Goal: Information Seeking & Learning: Learn about a topic

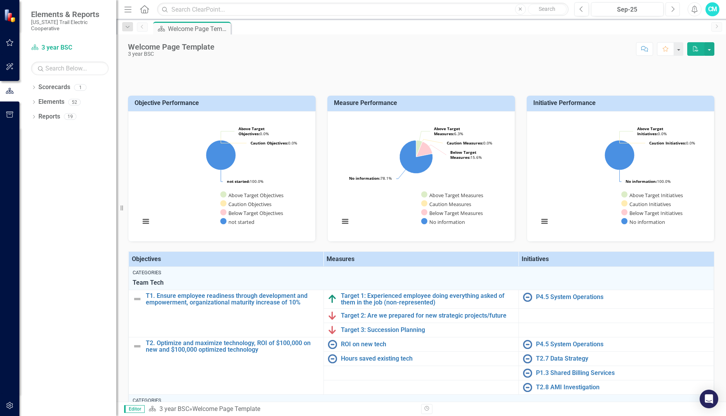
click at [669, 10] on button "Next" at bounding box center [672, 9] width 14 height 14
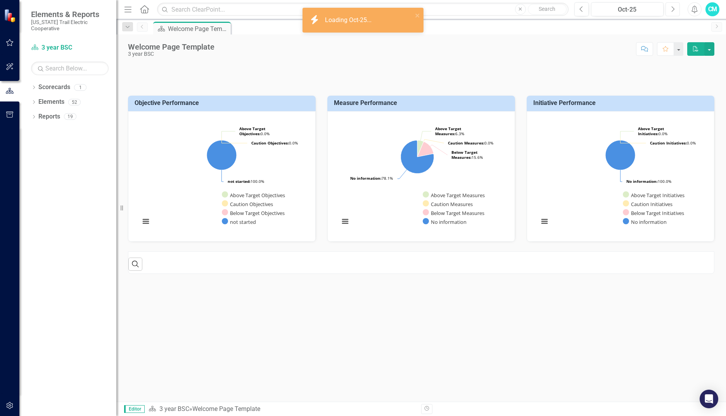
click at [673, 8] on icon "button" at bounding box center [672, 8] width 3 height 5
click at [582, 10] on icon "Previous" at bounding box center [581, 9] width 4 height 7
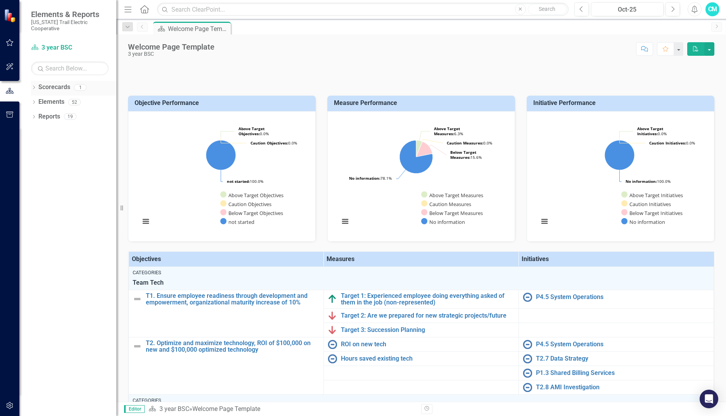
click at [59, 83] on link "Scorecards" at bounding box center [54, 87] width 32 height 9
click at [81, 84] on div "1" at bounding box center [80, 87] width 12 height 7
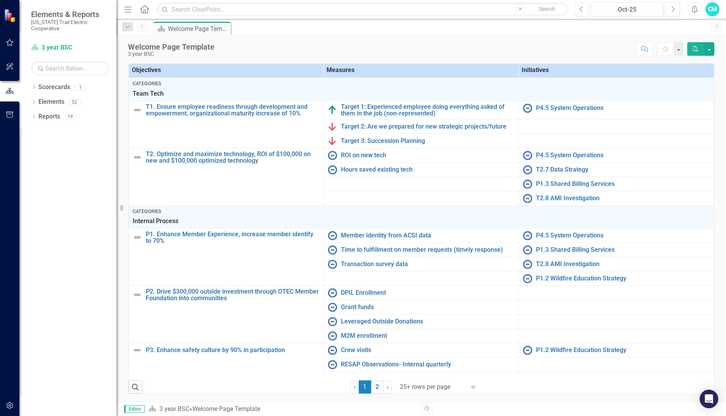
scroll to position [194, 0]
click at [73, 99] on div "52" at bounding box center [74, 102] width 12 height 7
click at [34, 101] on icon "Dropdown" at bounding box center [33, 103] width 5 height 4
click at [36, 145] on icon "Dropdown" at bounding box center [37, 147] width 5 height 4
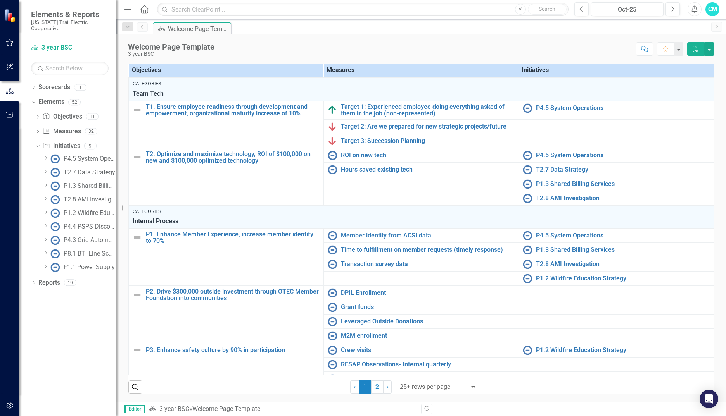
click at [44, 251] on icon "Dropdown" at bounding box center [46, 253] width 6 height 5
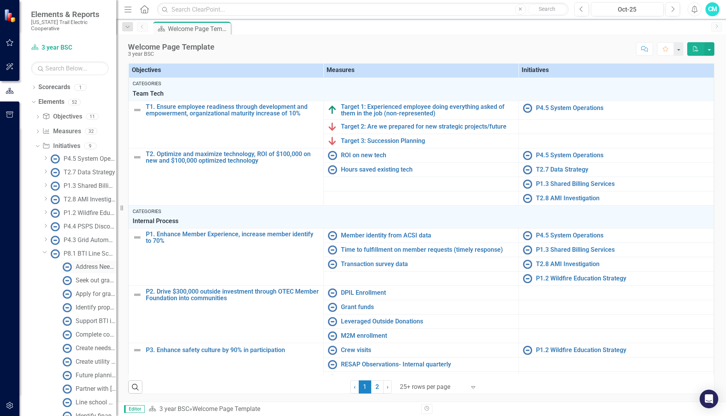
click at [96, 264] on div "Address Needs analysis gap identified for community needs regarding housing" at bounding box center [96, 267] width 41 height 7
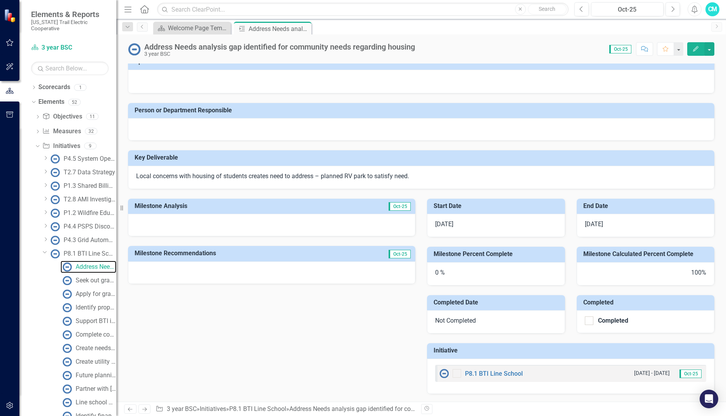
scroll to position [12, 0]
click at [81, 372] on div "Future planning of OTEC utilization of training campus" at bounding box center [96, 375] width 41 height 7
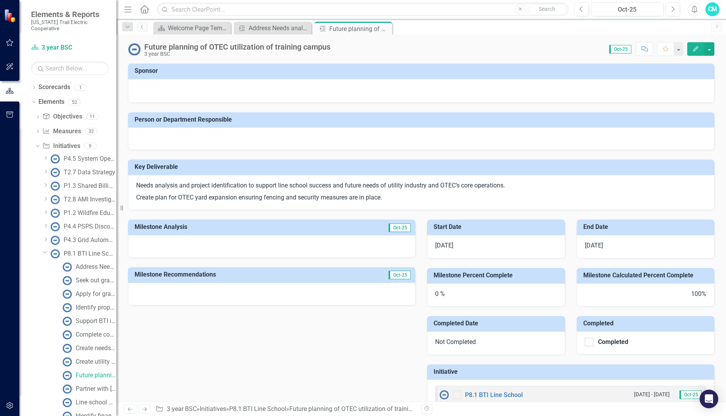
click at [43, 183] on icon "Dropdown" at bounding box center [46, 185] width 6 height 5
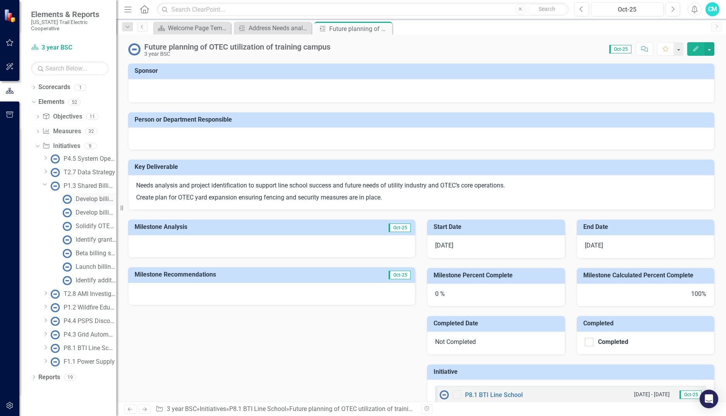
click at [90, 196] on div "Develop billing functionality" at bounding box center [96, 199] width 41 height 7
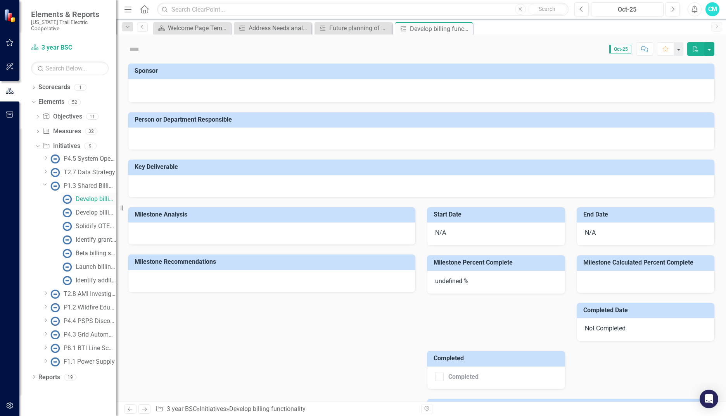
checkbox input "true"
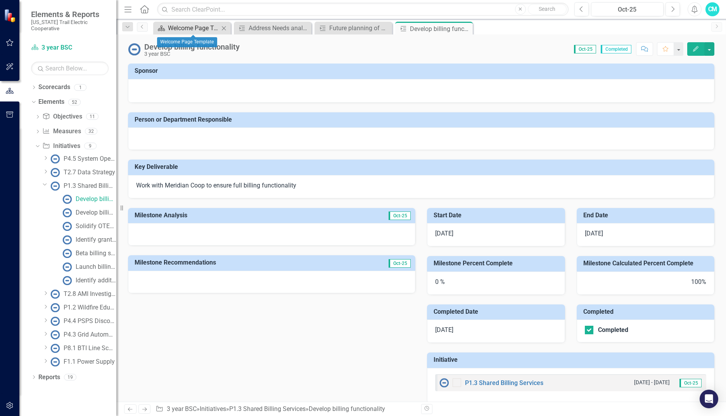
click at [203, 30] on div "Welcome Page Template" at bounding box center [193, 28] width 51 height 10
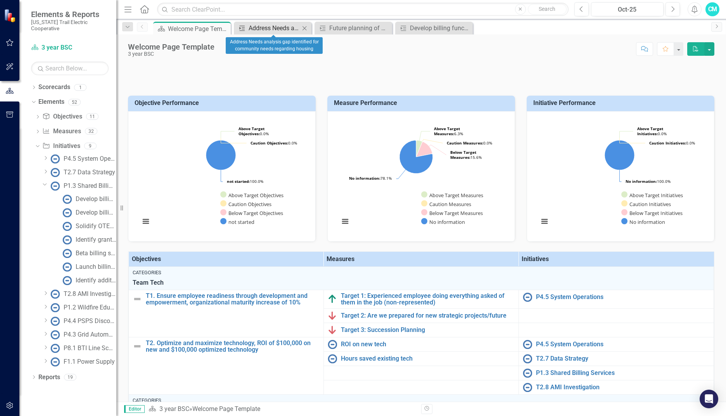
click at [250, 28] on div "Address Needs analysis gap identified for community needs regarding housing" at bounding box center [273, 28] width 51 height 10
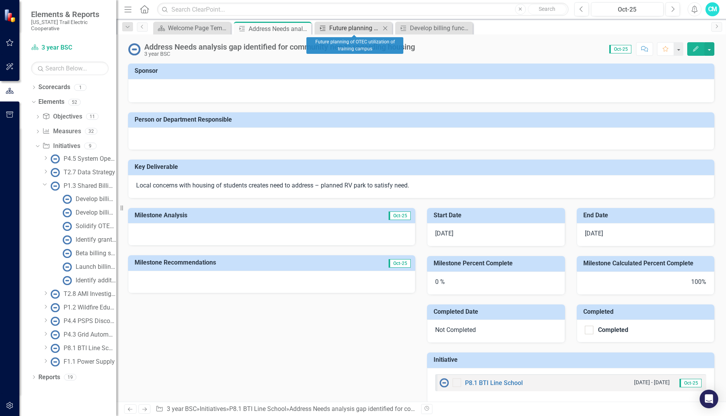
click at [350, 28] on div "Future planning of OTEC utilization of training campus" at bounding box center [354, 28] width 51 height 10
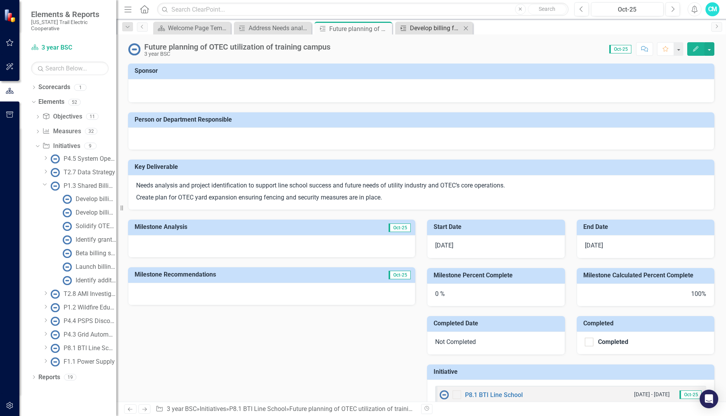
click at [435, 30] on div "Develop billing functionality" at bounding box center [435, 28] width 51 height 10
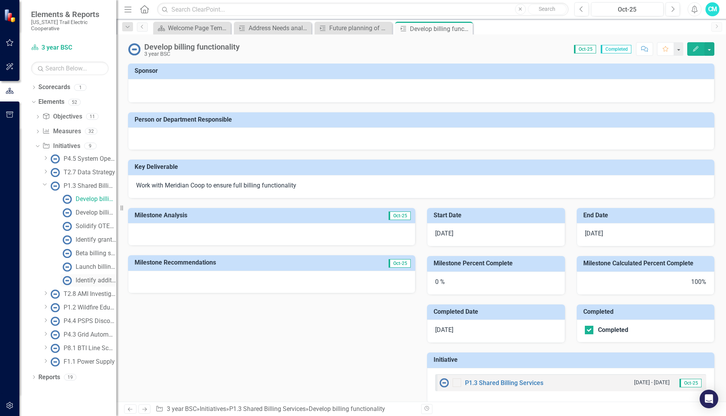
click at [86, 277] on div "Identify additional clients" at bounding box center [96, 280] width 41 height 7
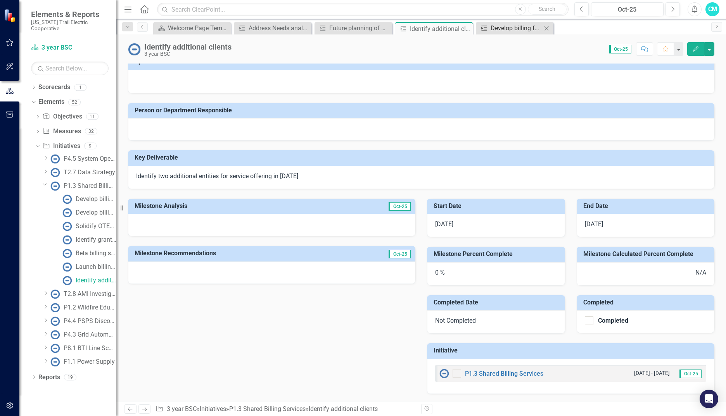
click at [505, 31] on div "Develop billing functionality" at bounding box center [515, 28] width 51 height 10
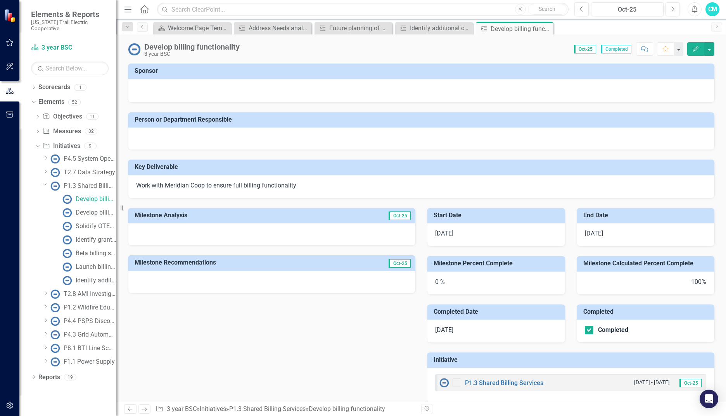
click at [46, 345] on icon "Dropdown" at bounding box center [46, 347] width 6 height 5
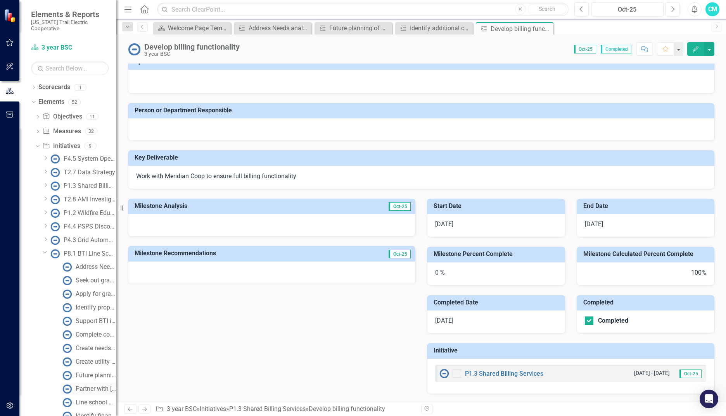
scroll to position [72, 0]
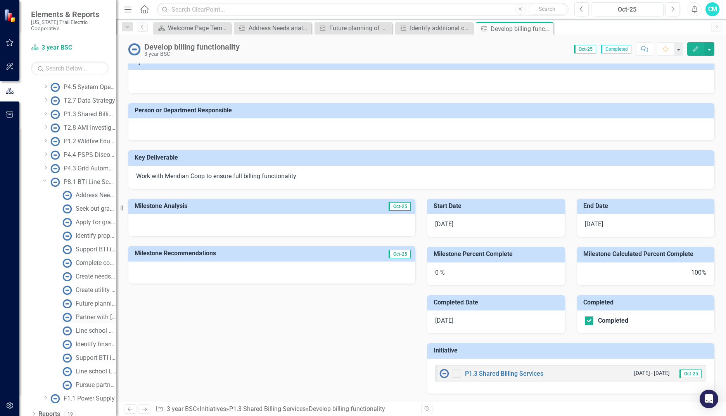
click at [88, 314] on div "Partner with [PERSON_NAME] RFD and other emergency management agencies to creat…" at bounding box center [96, 317] width 41 height 7
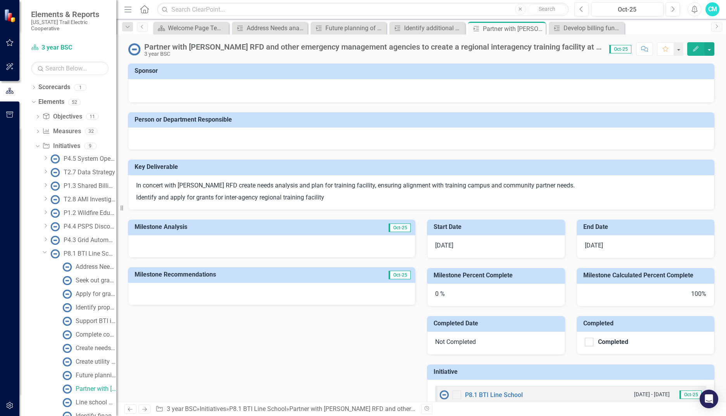
click at [451, 241] on div "[DATE]" at bounding box center [496, 246] width 138 height 23
click at [450, 244] on div "[DATE]" at bounding box center [496, 246] width 138 height 23
drag, startPoint x: 450, startPoint y: 244, endPoint x: 447, endPoint y: 253, distance: 9.7
click at [447, 253] on div "[DATE]" at bounding box center [496, 246] width 138 height 23
click at [400, 226] on span "Oct-25" at bounding box center [399, 228] width 22 height 9
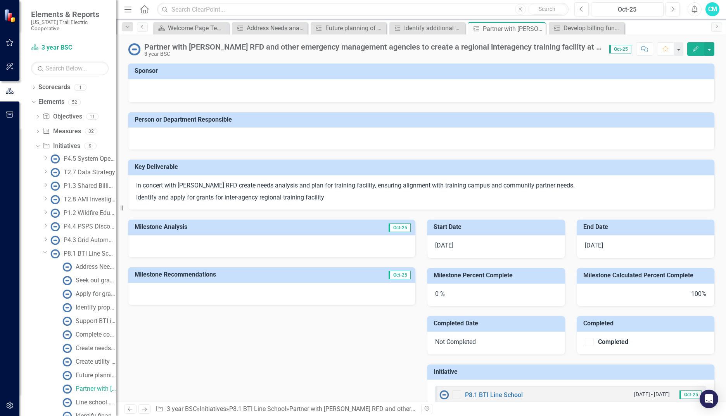
click at [219, 236] on div at bounding box center [271, 246] width 287 height 22
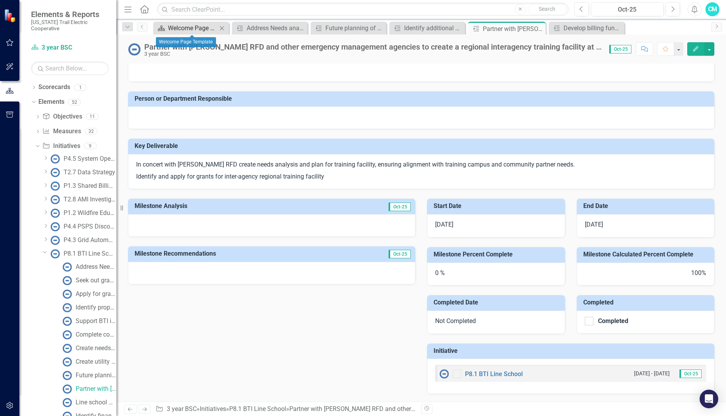
click at [185, 27] on div "Welcome Page Template" at bounding box center [192, 28] width 49 height 10
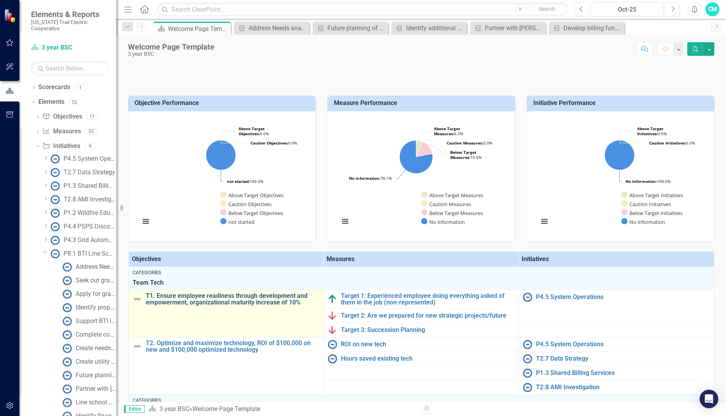
click at [202, 306] on link "T1. Ensure employee readiness through development and empowerment, organization…" at bounding box center [233, 300] width 174 height 14
